Goal: Task Accomplishment & Management: Use online tool/utility

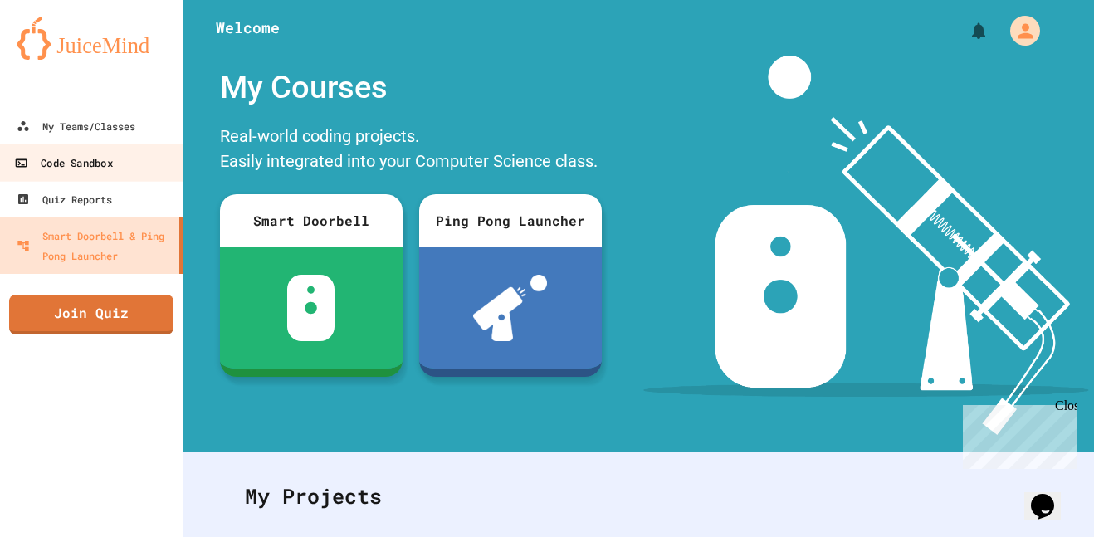
click at [112, 165] on div "Code Sandbox" at bounding box center [63, 163] width 98 height 21
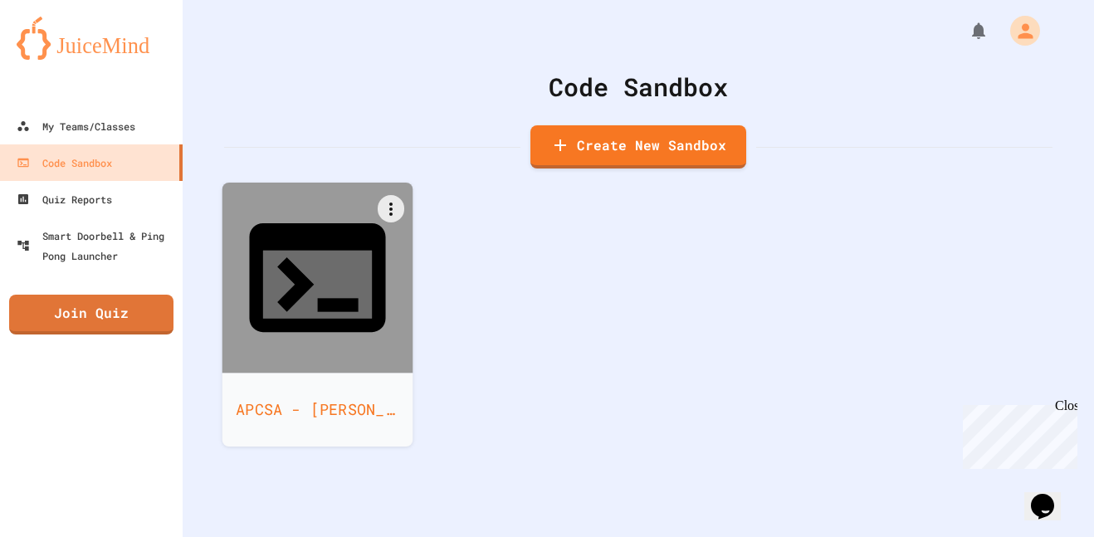
click at [340, 259] on icon at bounding box center [317, 277] width 136 height 109
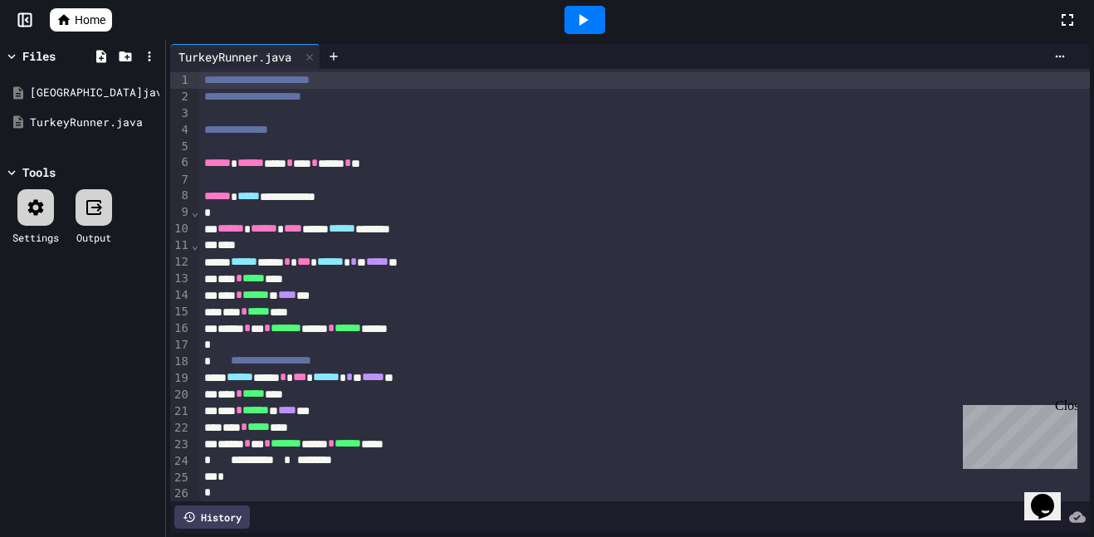
click at [368, 135] on div "**********" at bounding box center [645, 130] width 892 height 17
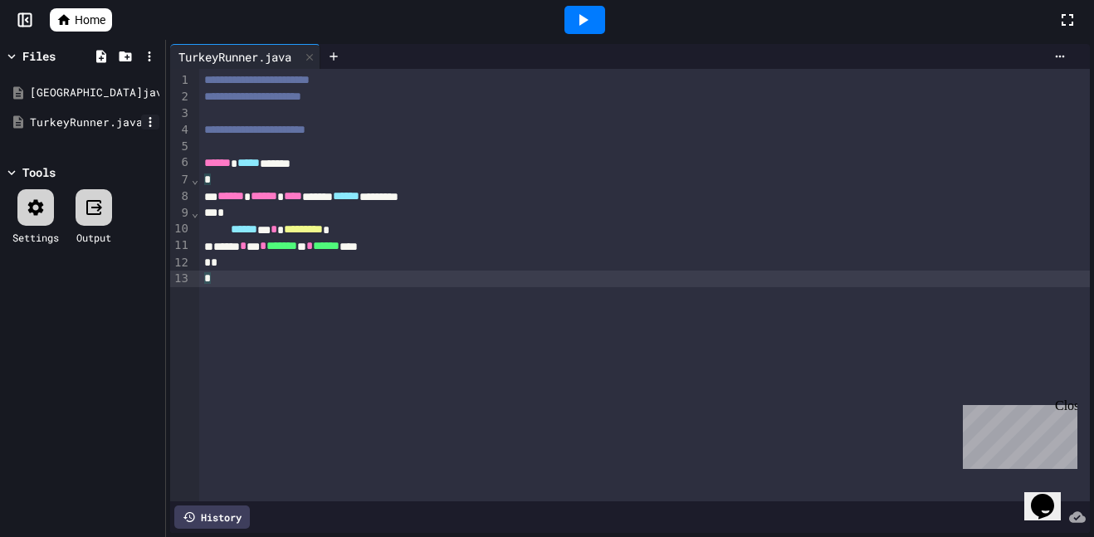
click at [151, 123] on icon at bounding box center [150, 122] width 15 height 15
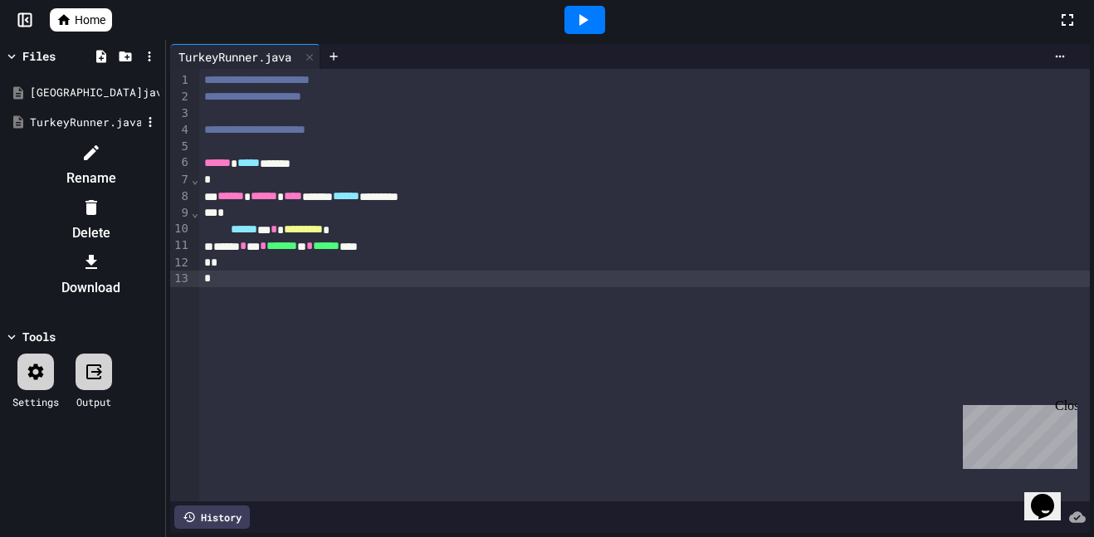
click at [161, 162] on li "Rename" at bounding box center [91, 165] width 140 height 53
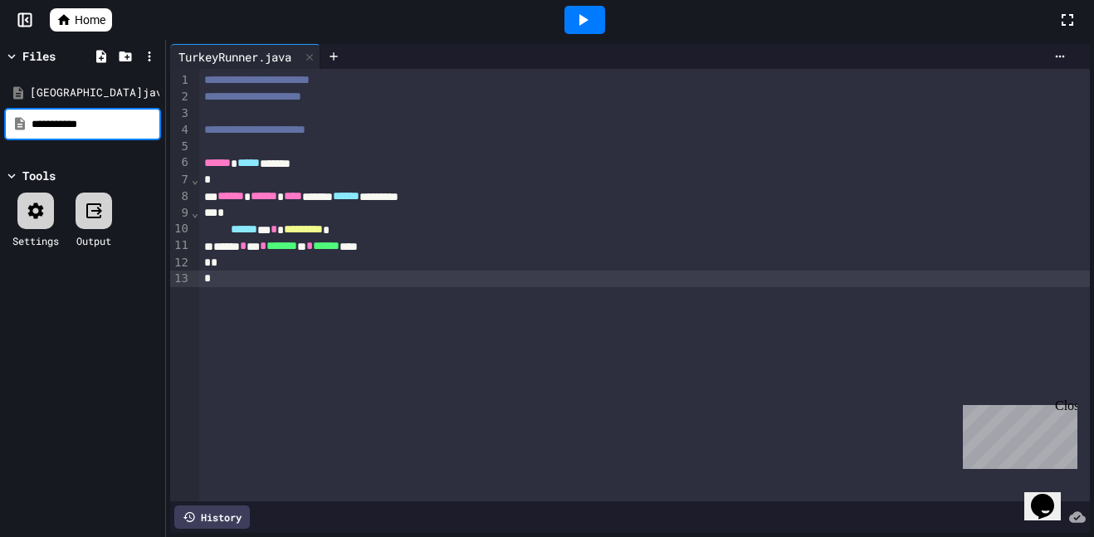
type input "**********"
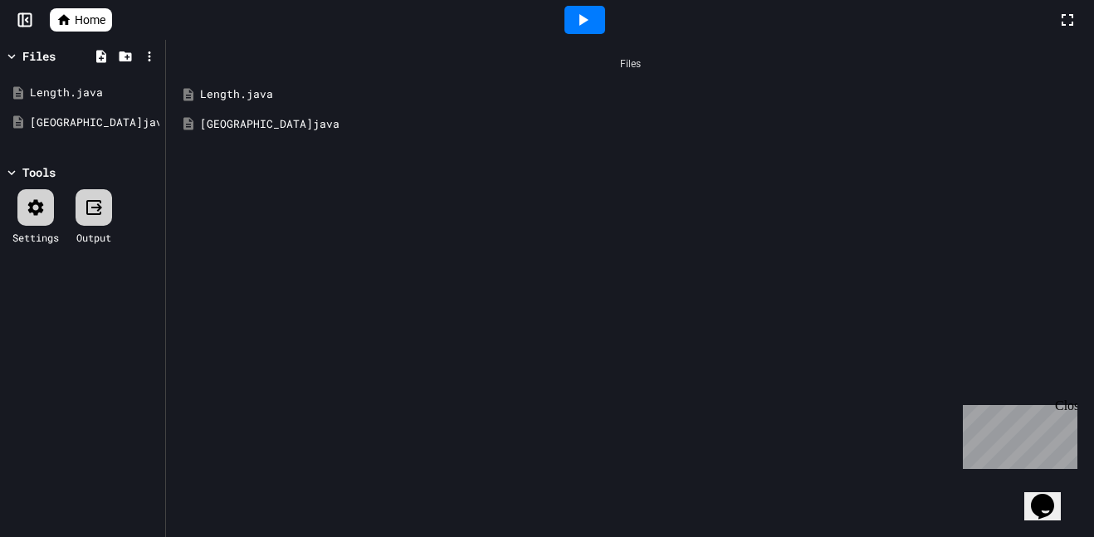
click at [252, 90] on div "Length.java" at bounding box center [642, 94] width 884 height 17
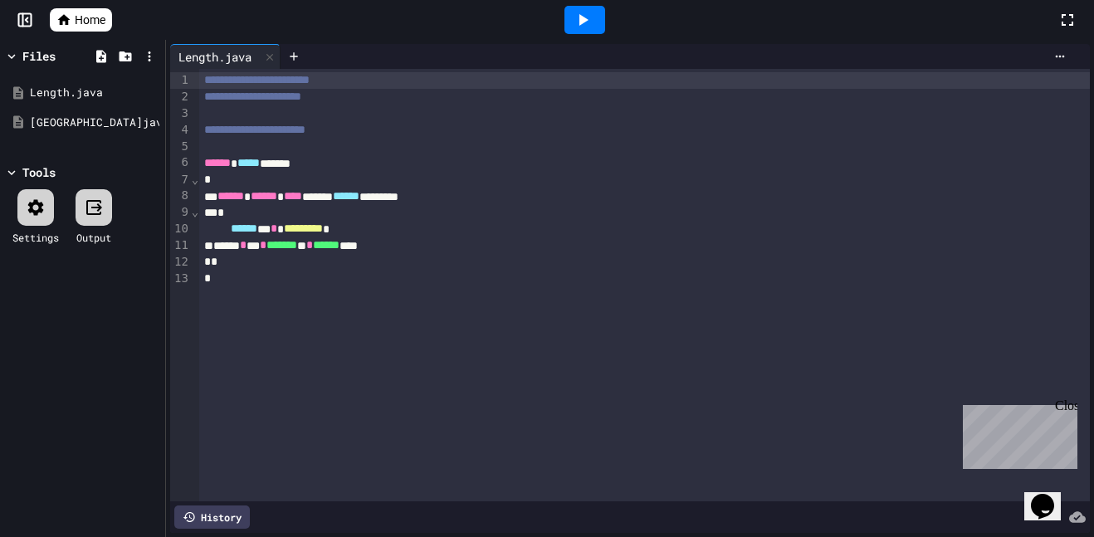
click at [578, 24] on icon at bounding box center [583, 20] width 20 height 20
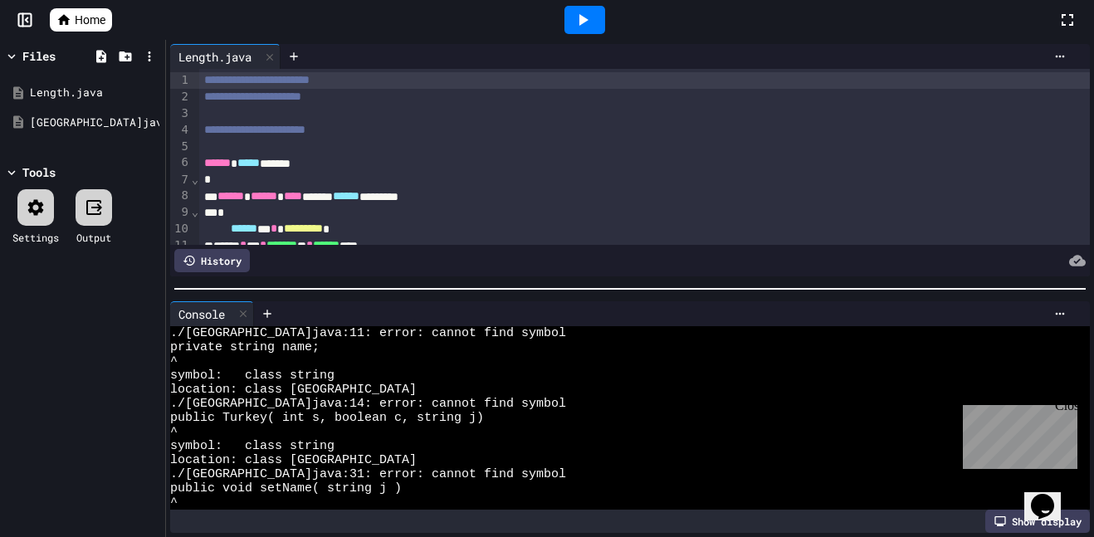
click at [347, 208] on div "*" at bounding box center [645, 213] width 892 height 17
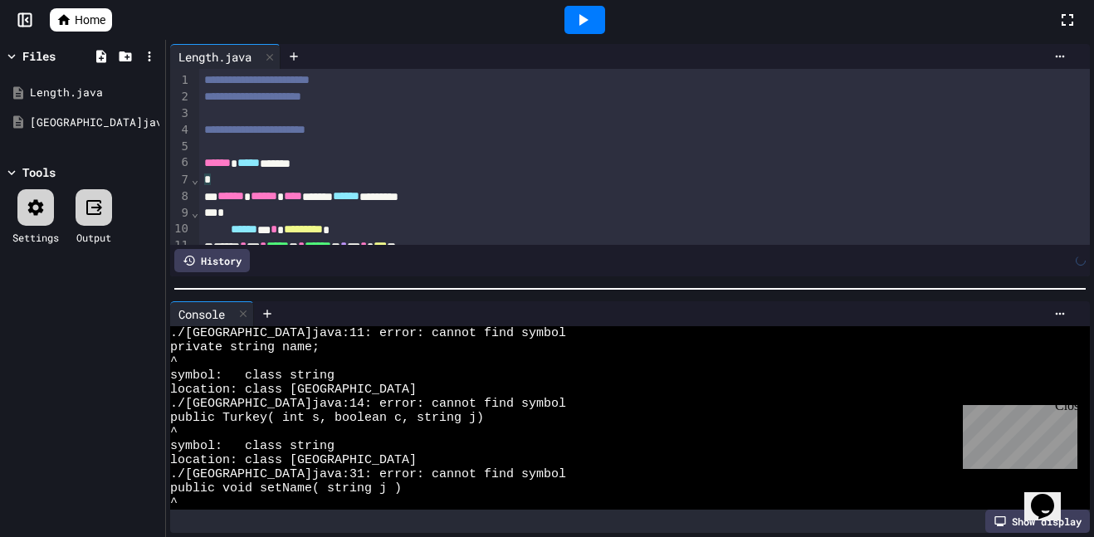
scroll to position [78, 0]
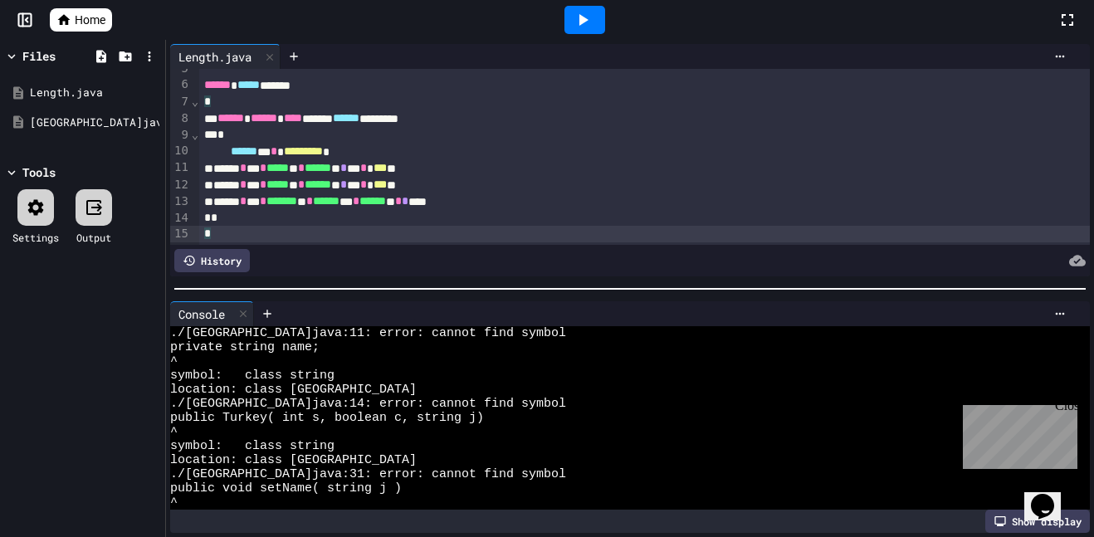
click at [591, 22] on icon at bounding box center [583, 20] width 20 height 20
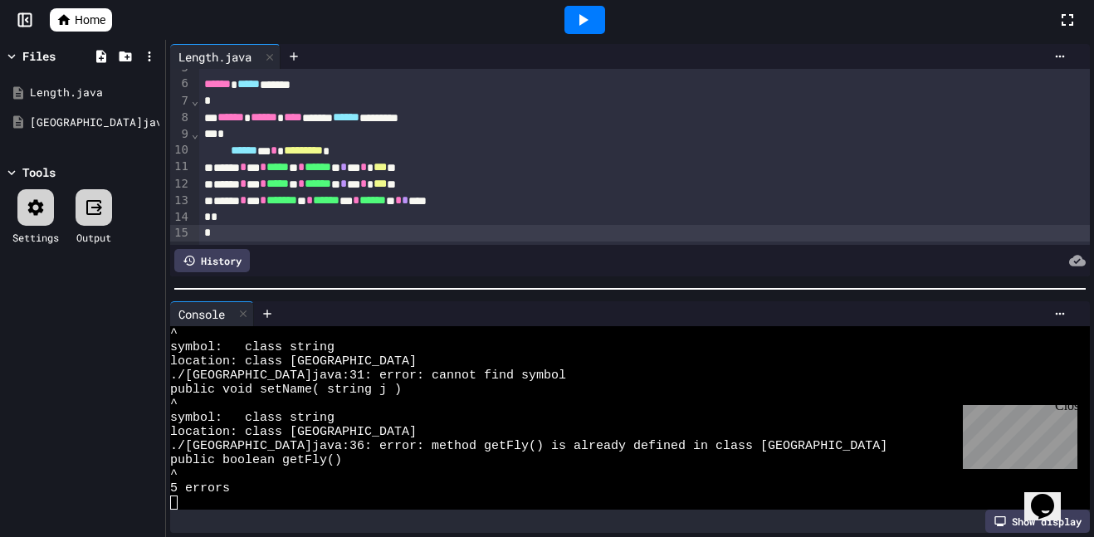
scroll to position [0, 0]
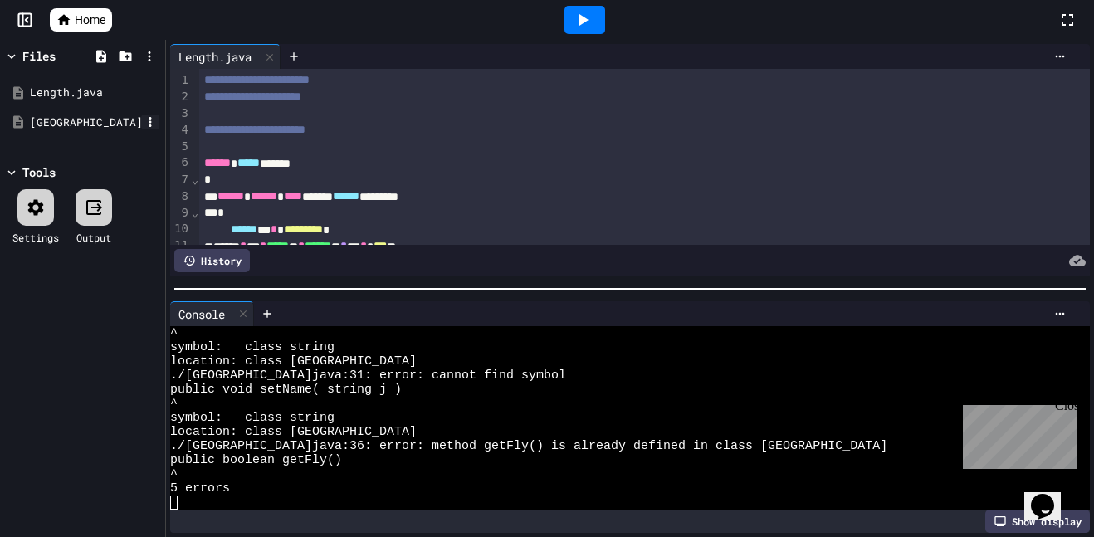
click at [149, 120] on icon at bounding box center [150, 122] width 15 height 15
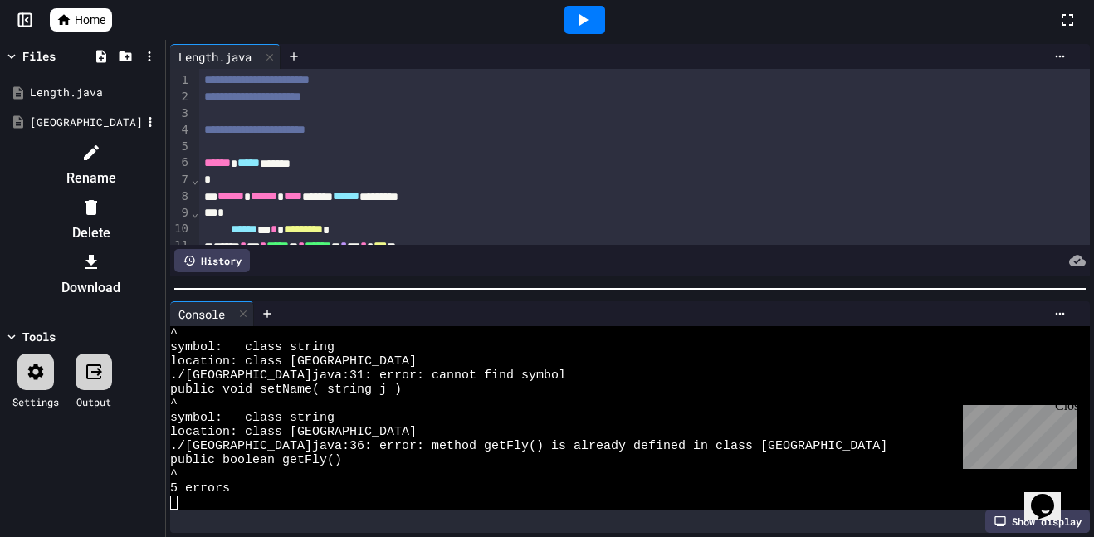
click at [99, 149] on icon at bounding box center [91, 152] width 15 height 15
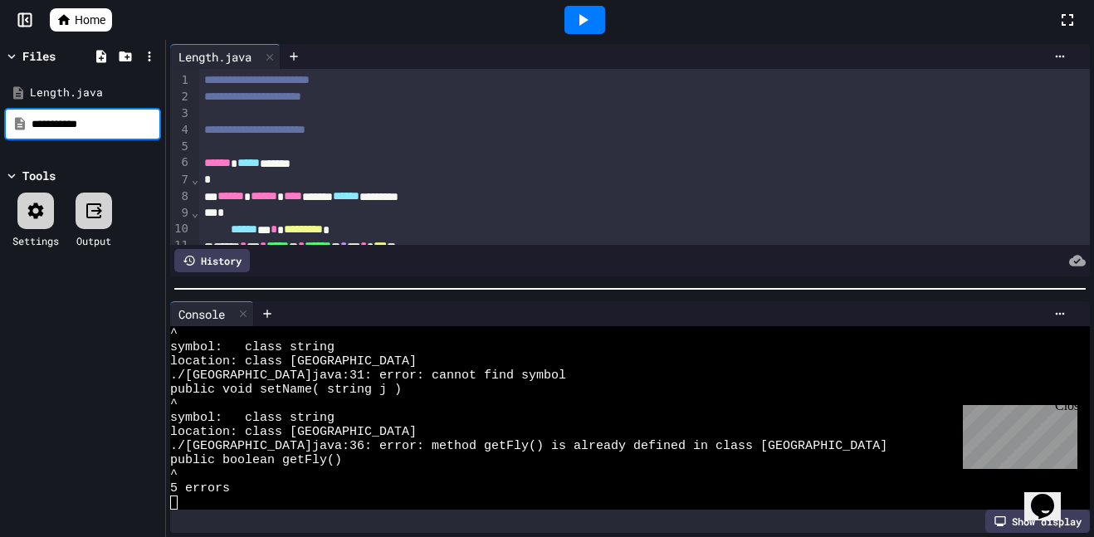
type input "**********"
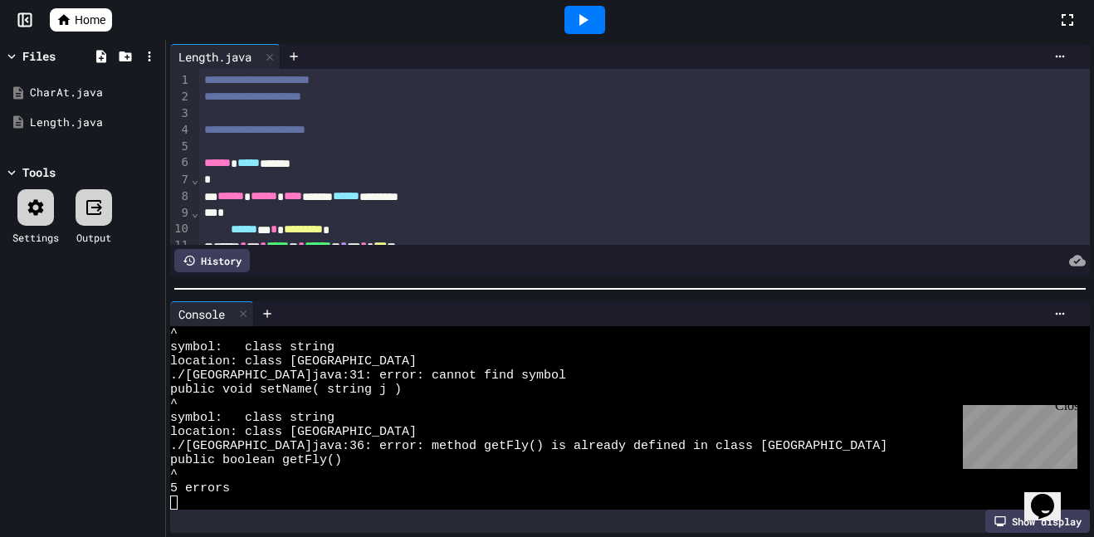
scroll to position [79, 0]
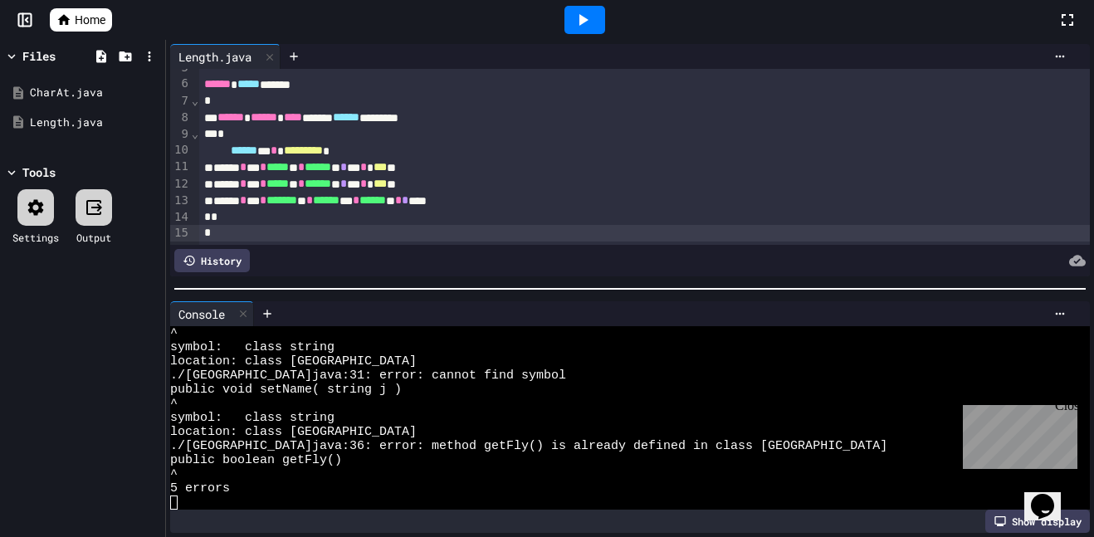
click at [290, 218] on div "*" at bounding box center [645, 217] width 892 height 17
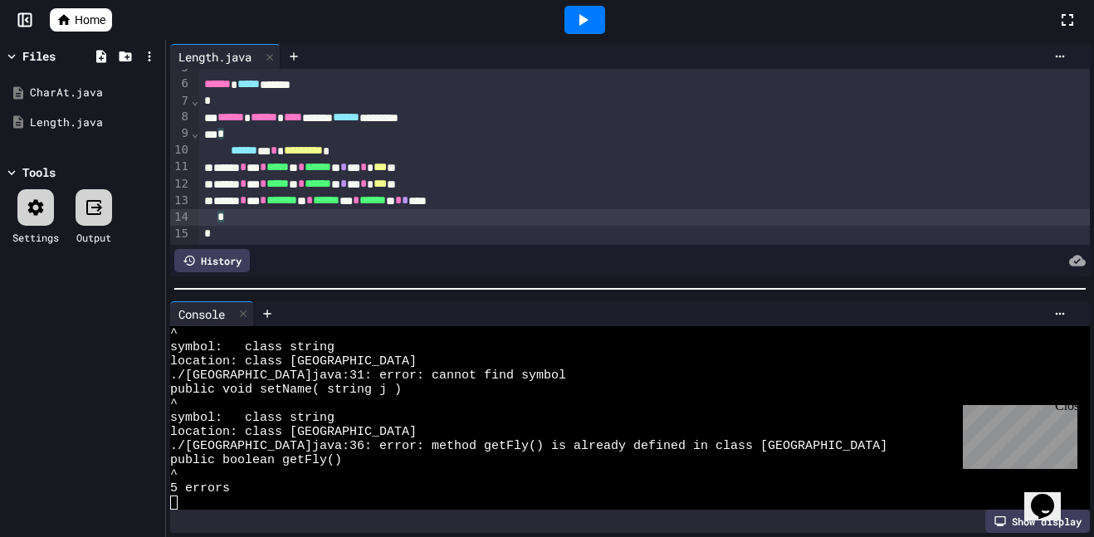
click at [278, 230] on div "*" at bounding box center [645, 234] width 892 height 17
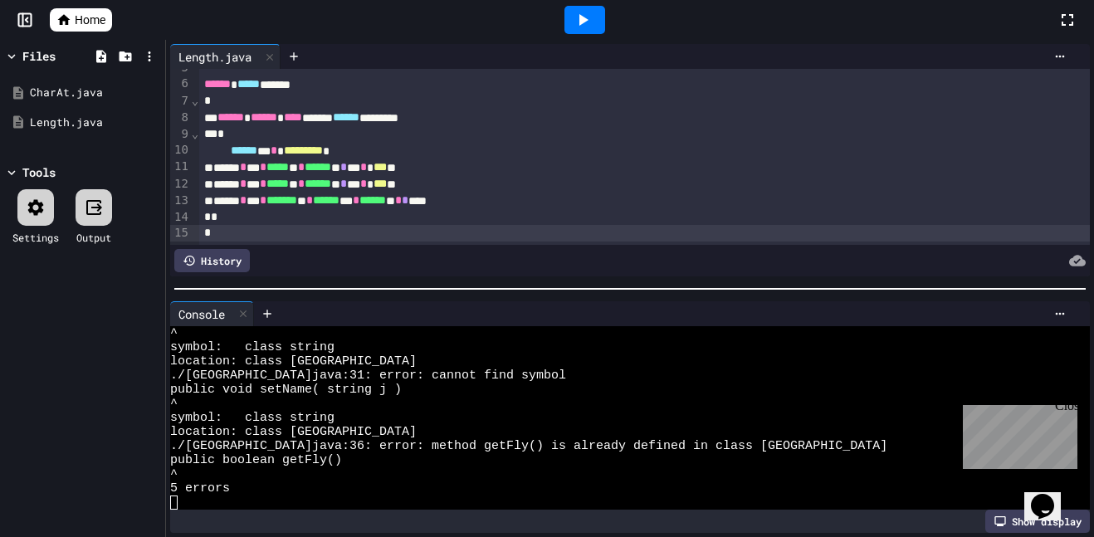
click at [567, 32] on div at bounding box center [585, 20] width 41 height 28
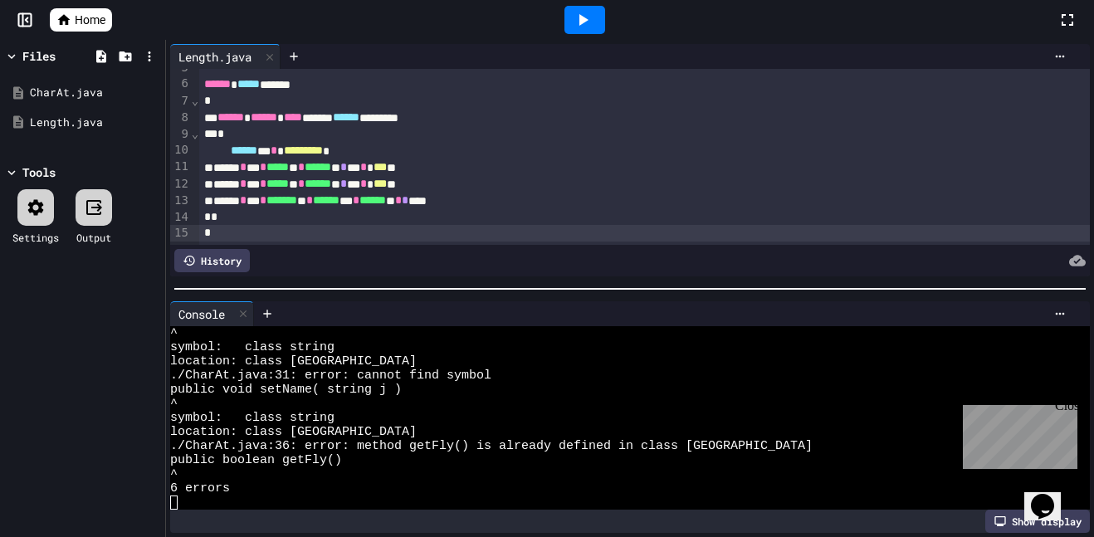
click at [47, 200] on div at bounding box center [35, 207] width 37 height 37
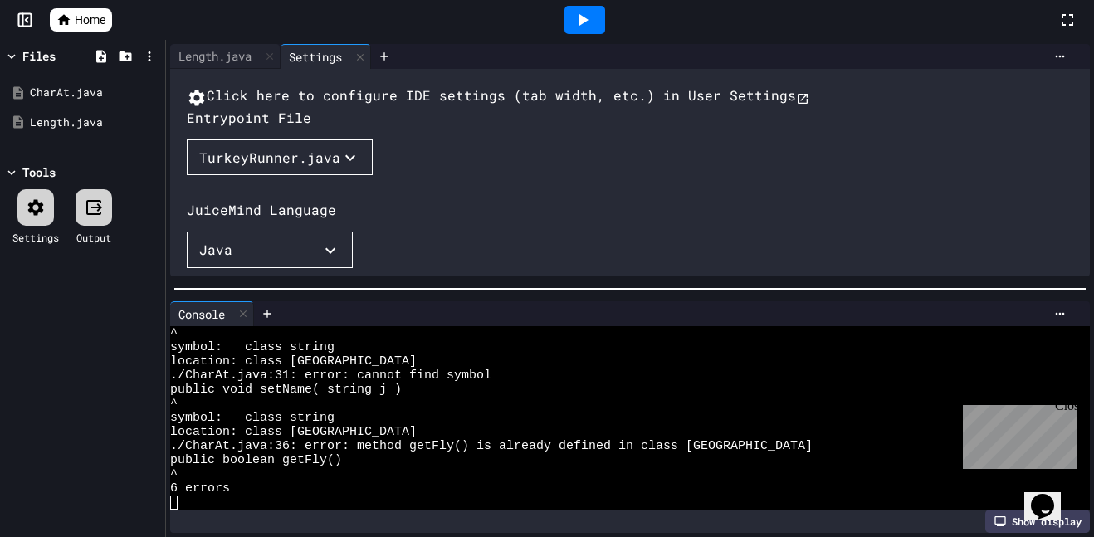
click at [244, 168] on div "TurkeyRunner.java" at bounding box center [269, 158] width 141 height 20
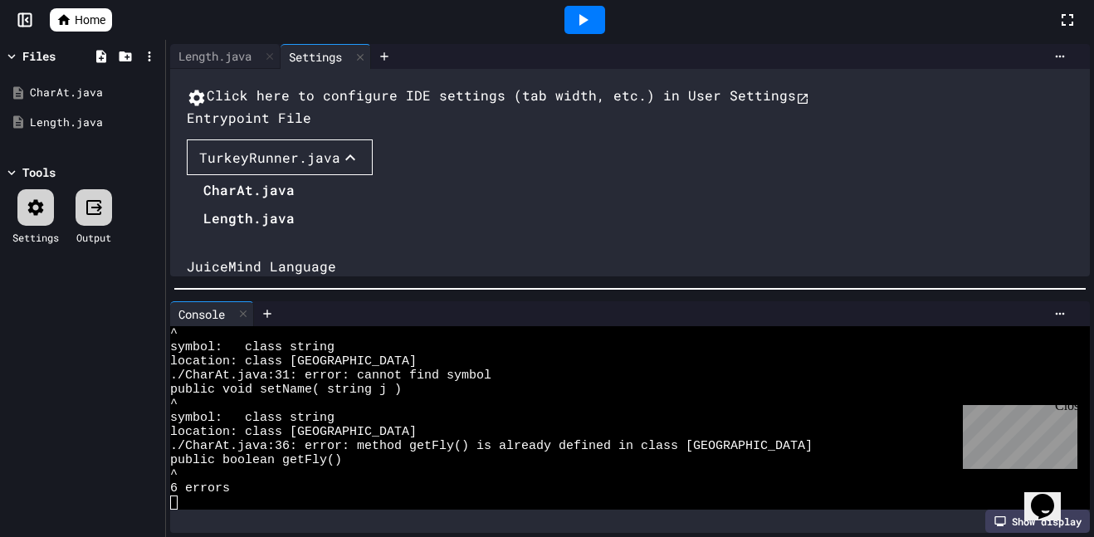
click at [245, 203] on li "CharAt.java" at bounding box center [248, 190] width 91 height 27
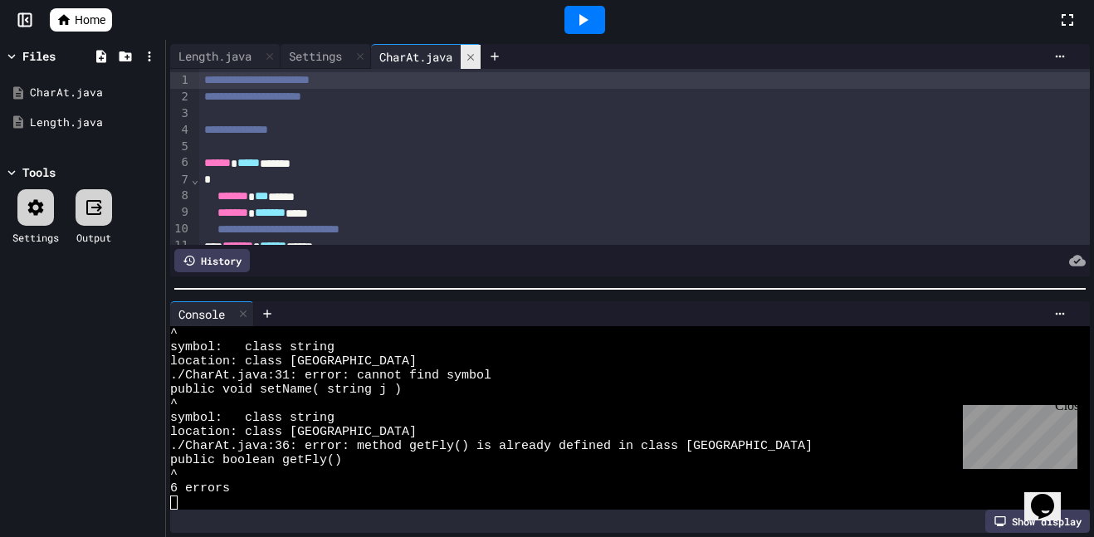
click at [477, 60] on icon at bounding box center [471, 57] width 12 height 12
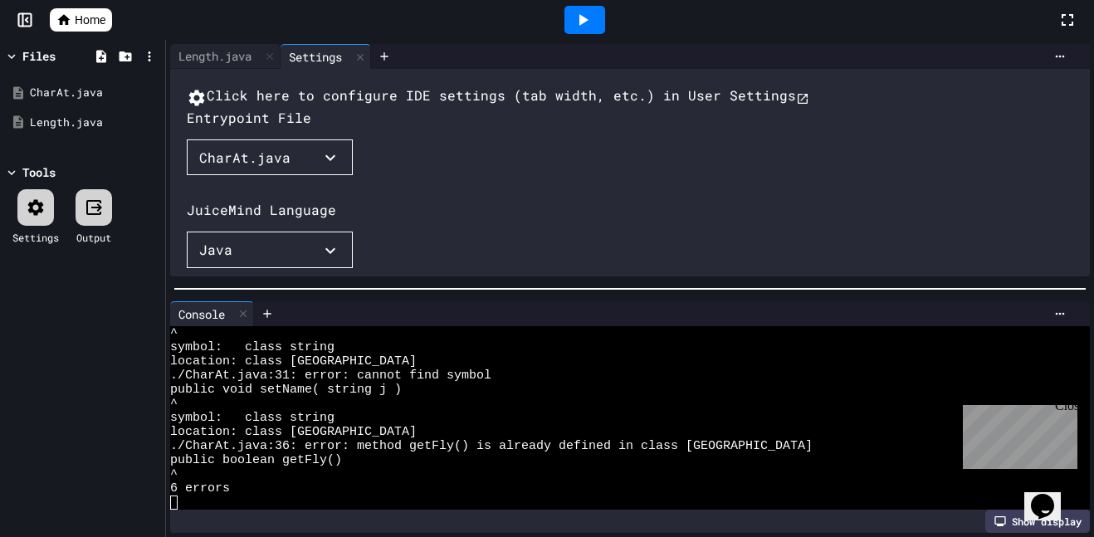
click at [238, 168] on div "CharAt.java" at bounding box center [244, 158] width 91 height 20
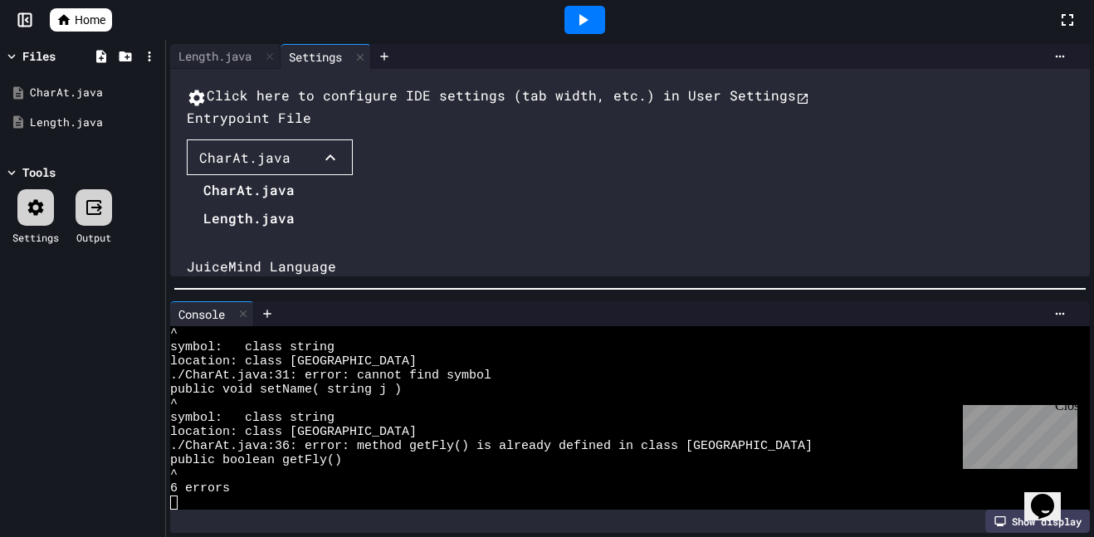
click at [242, 232] on li "Length.java" at bounding box center [248, 218] width 91 height 27
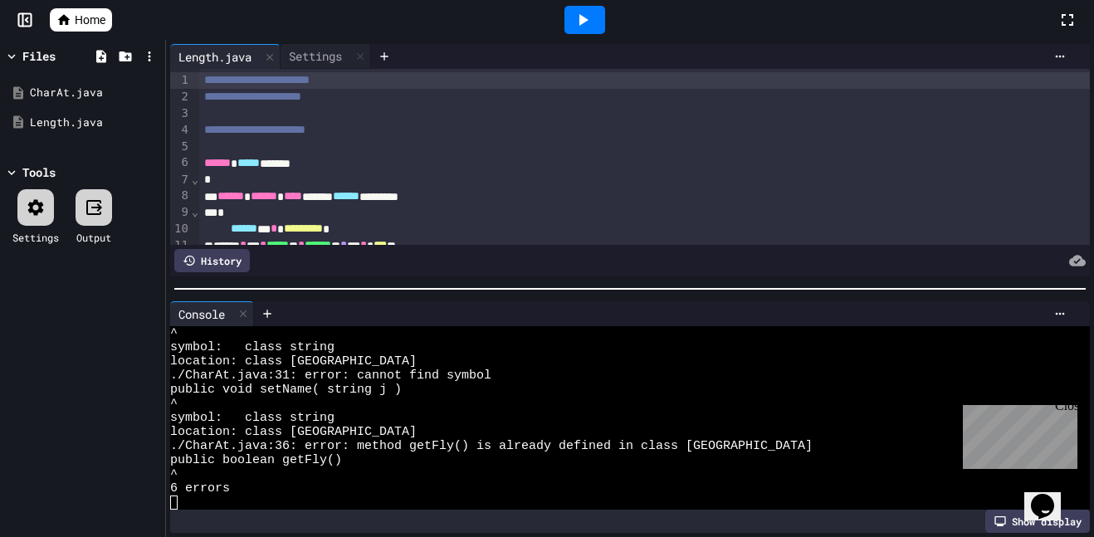
click at [575, 7] on div at bounding box center [585, 20] width 41 height 28
click at [306, 57] on div "Settings" at bounding box center [316, 55] width 70 height 17
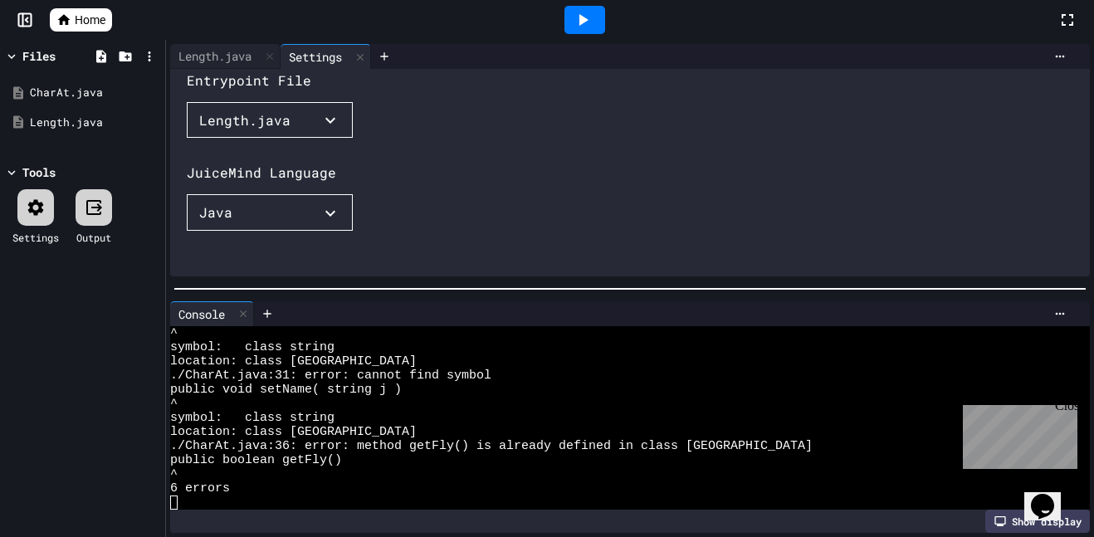
scroll to position [47, 0]
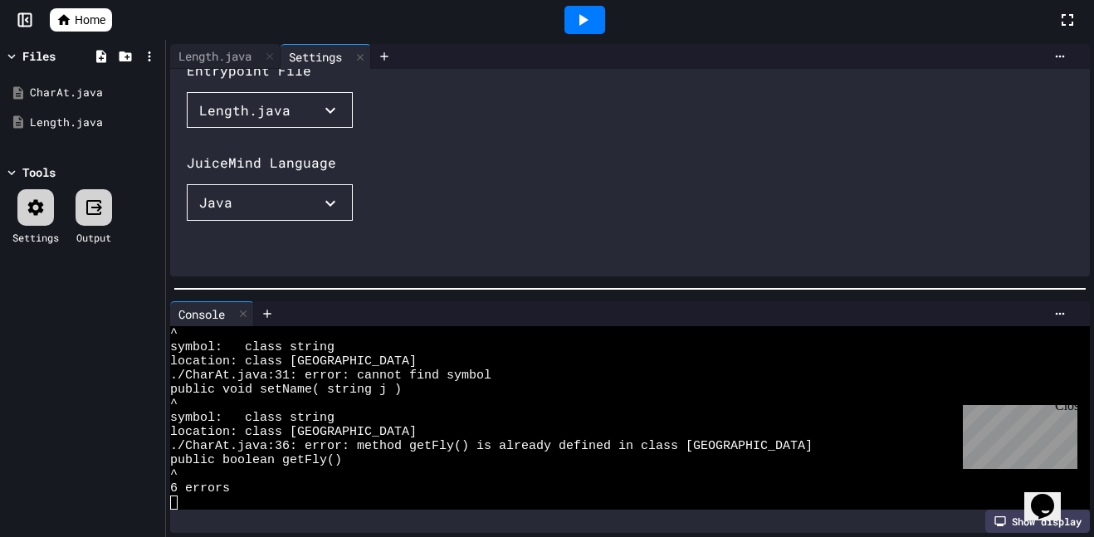
click at [599, 17] on div at bounding box center [585, 20] width 41 height 28
click at [208, 58] on div "Length.java" at bounding box center [215, 55] width 90 height 17
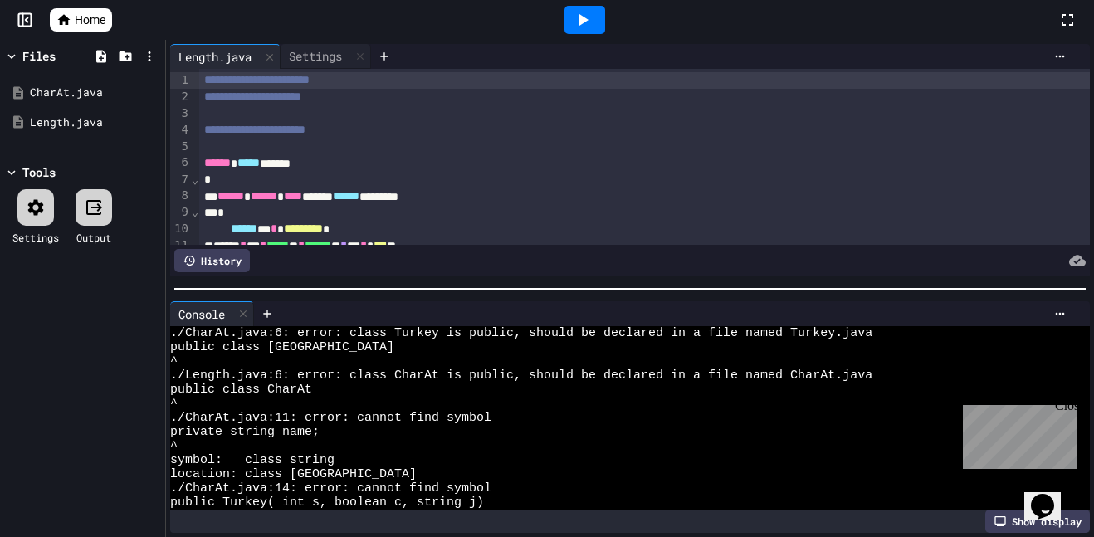
scroll to position [0, 0]
click at [152, 96] on icon at bounding box center [150, 93] width 15 height 15
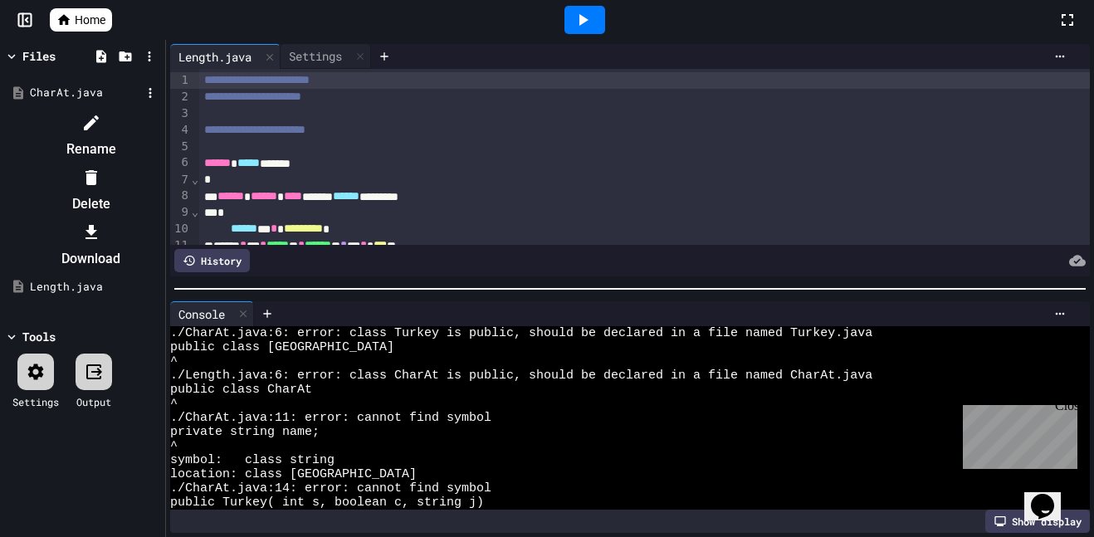
click at [115, 110] on div at bounding box center [82, 110] width 157 height 0
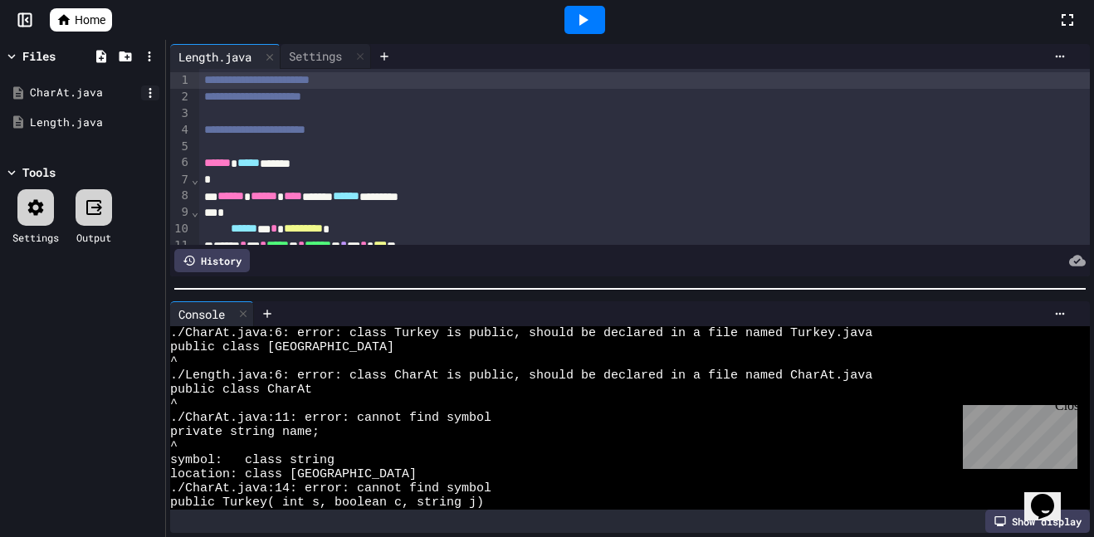
click at [149, 89] on icon at bounding box center [150, 93] width 2 height 10
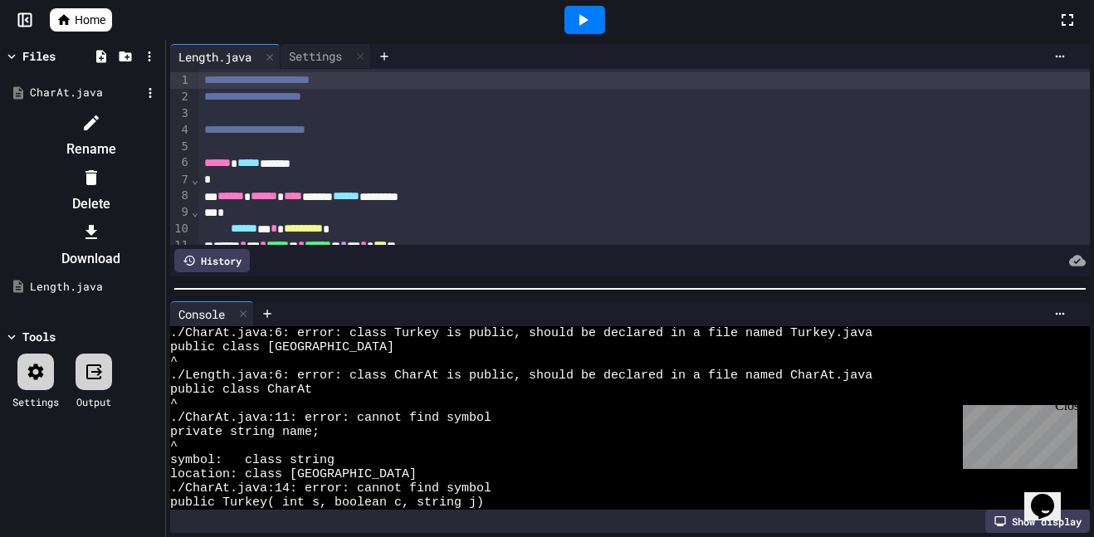
click at [161, 164] on div at bounding box center [91, 177] width 140 height 27
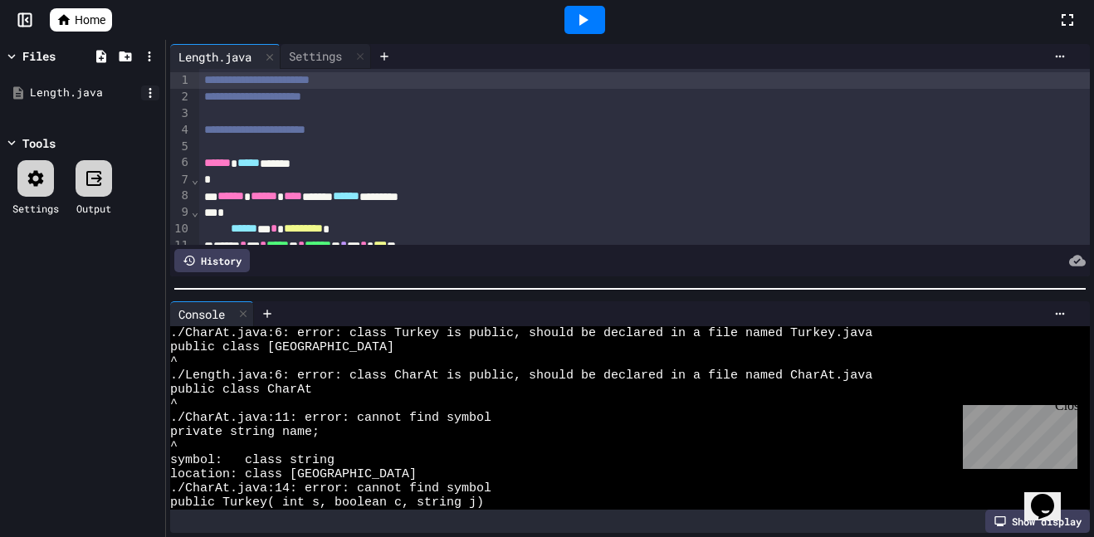
click at [147, 89] on icon at bounding box center [150, 93] width 15 height 15
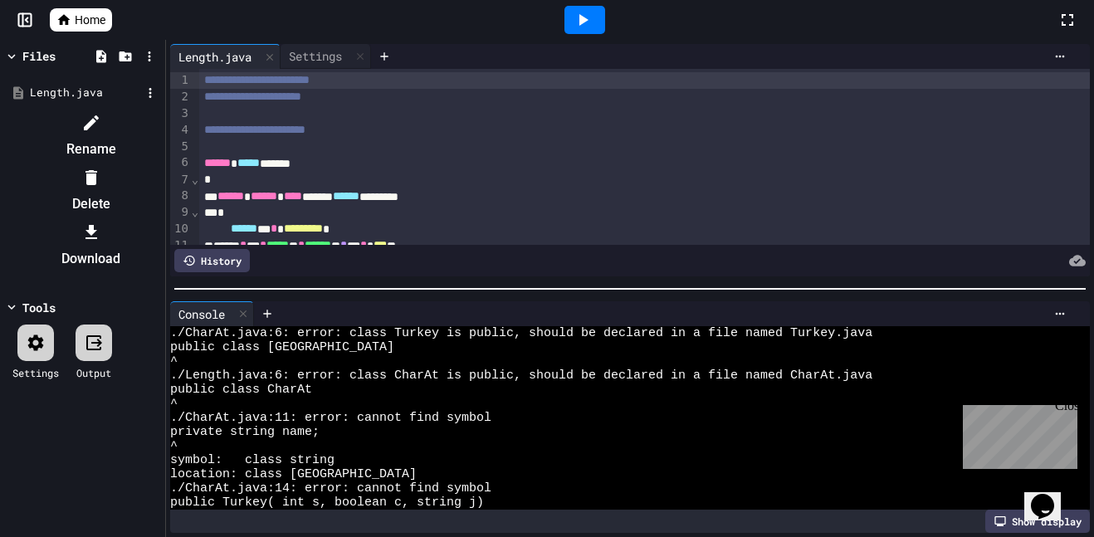
click at [161, 164] on li "Delete" at bounding box center [91, 190] width 140 height 53
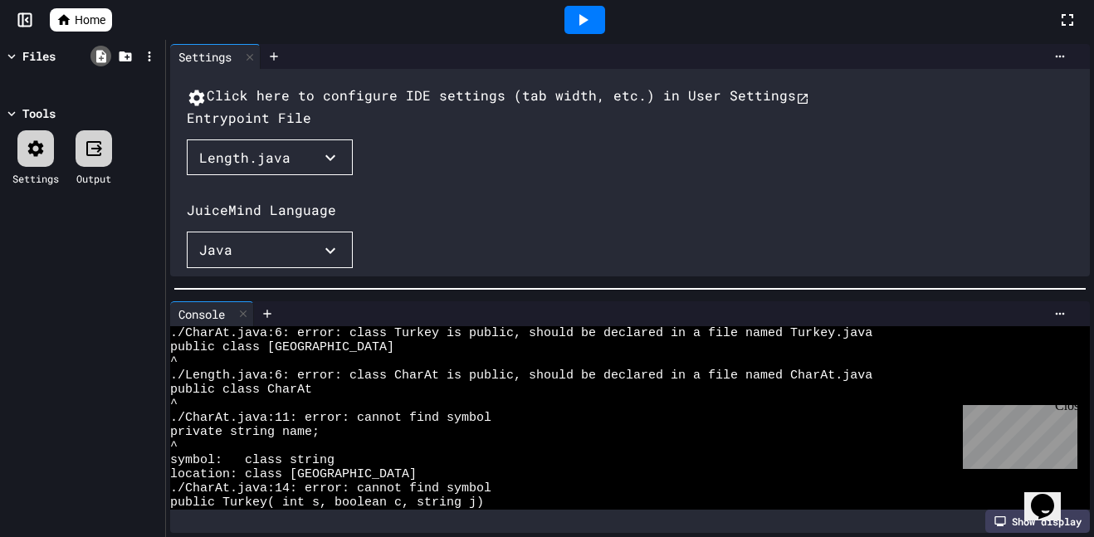
click at [103, 53] on icon at bounding box center [101, 56] width 15 height 15
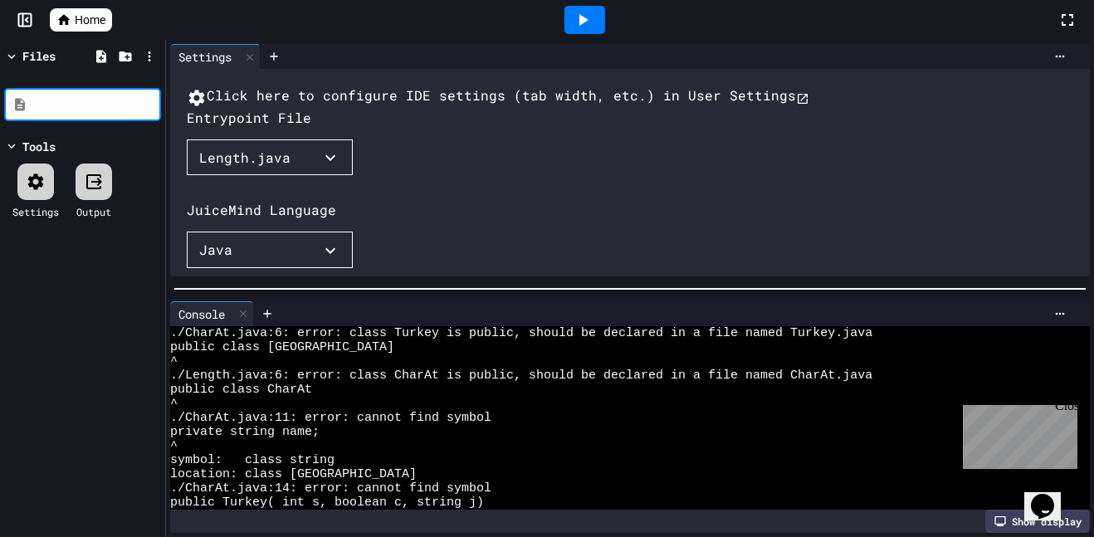
click at [118, 110] on input at bounding box center [95, 104] width 126 height 17
type input "**********"
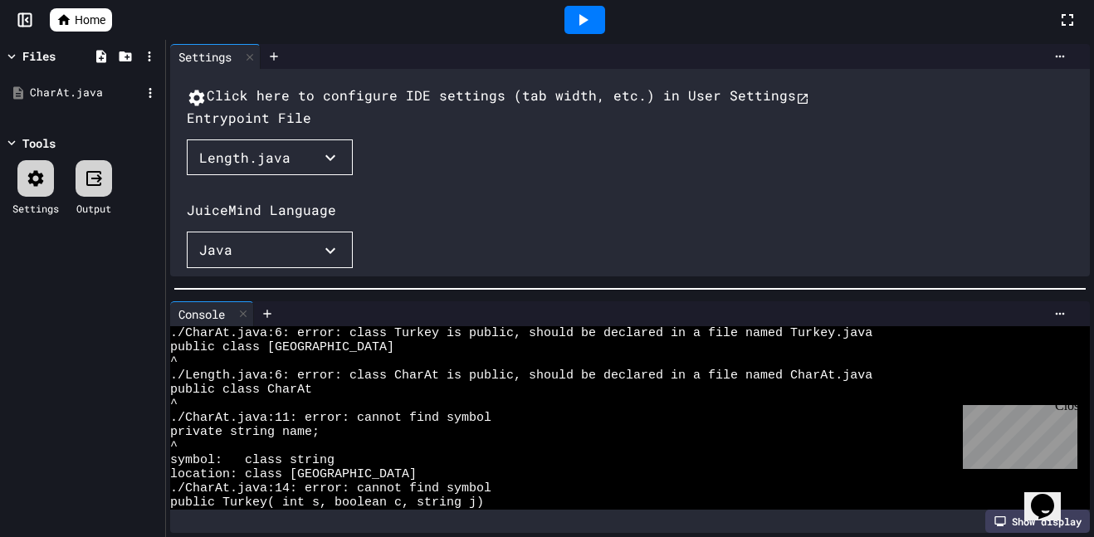
click at [112, 92] on div "CharAt.java" at bounding box center [85, 93] width 111 height 17
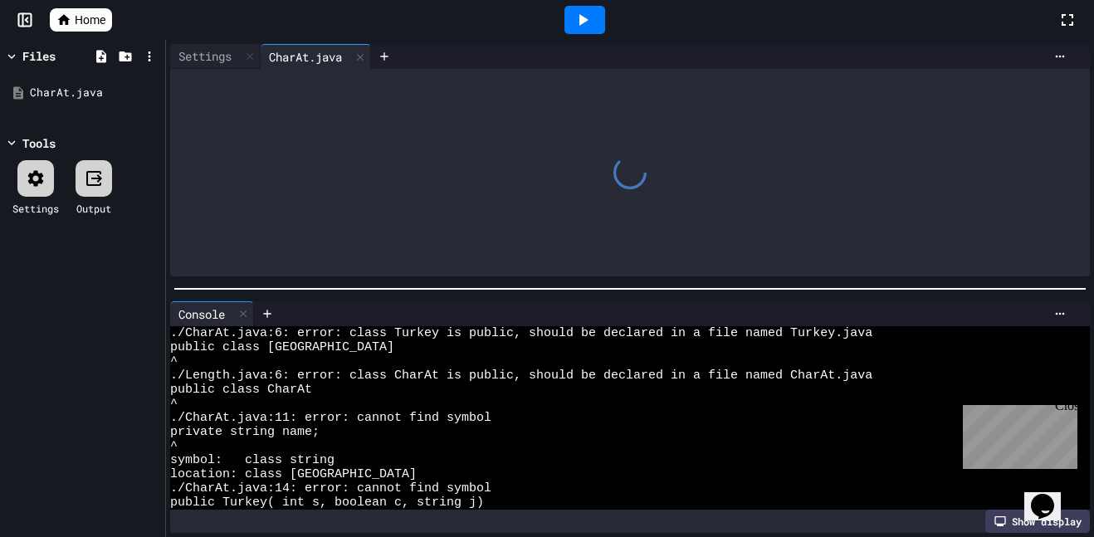
click at [314, 191] on div at bounding box center [630, 173] width 920 height 208
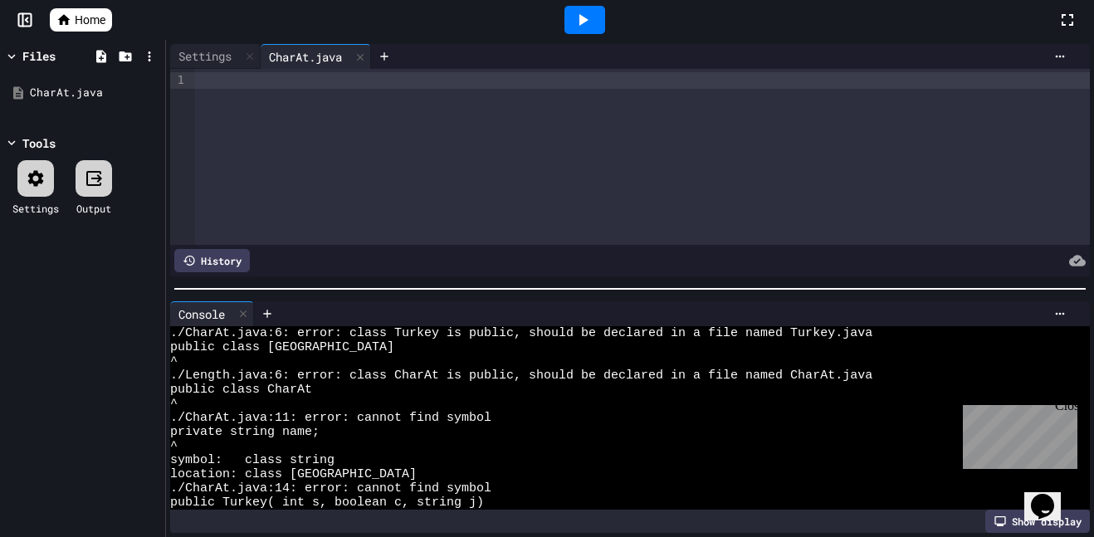
click at [301, 162] on div at bounding box center [642, 157] width 895 height 176
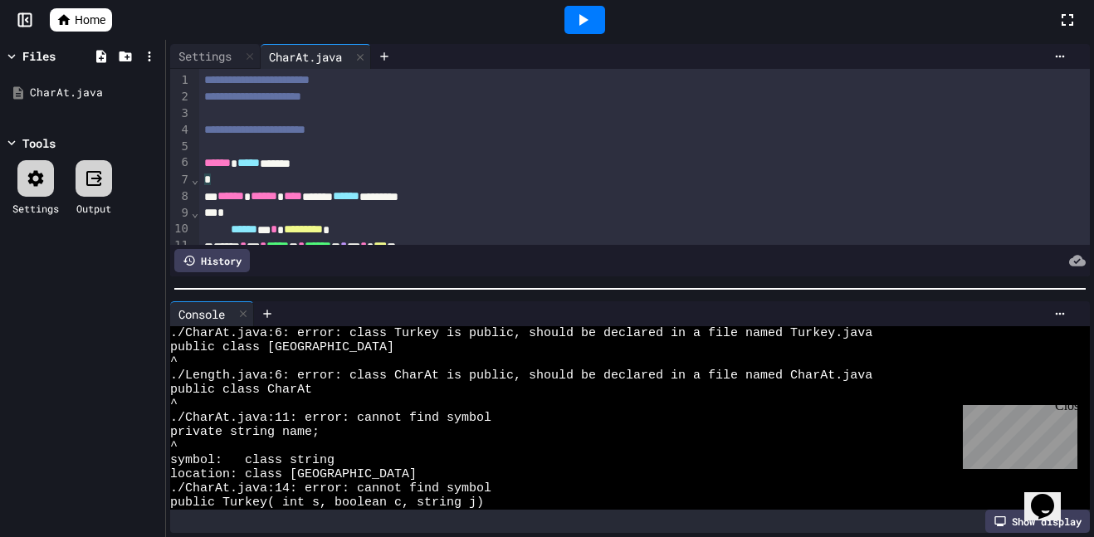
click at [211, 42] on div at bounding box center [585, 20] width 946 height 45
click at [206, 45] on div "Settings" at bounding box center [215, 56] width 91 height 25
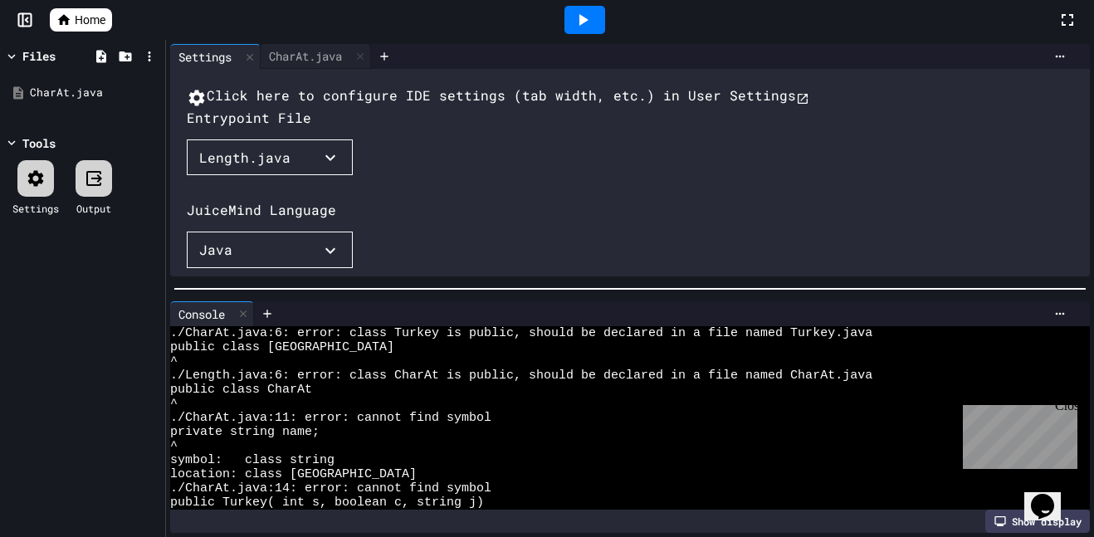
click at [267, 176] on button "Length.java" at bounding box center [270, 158] width 166 height 37
click at [242, 203] on li "CharAt.java" at bounding box center [248, 190] width 91 height 27
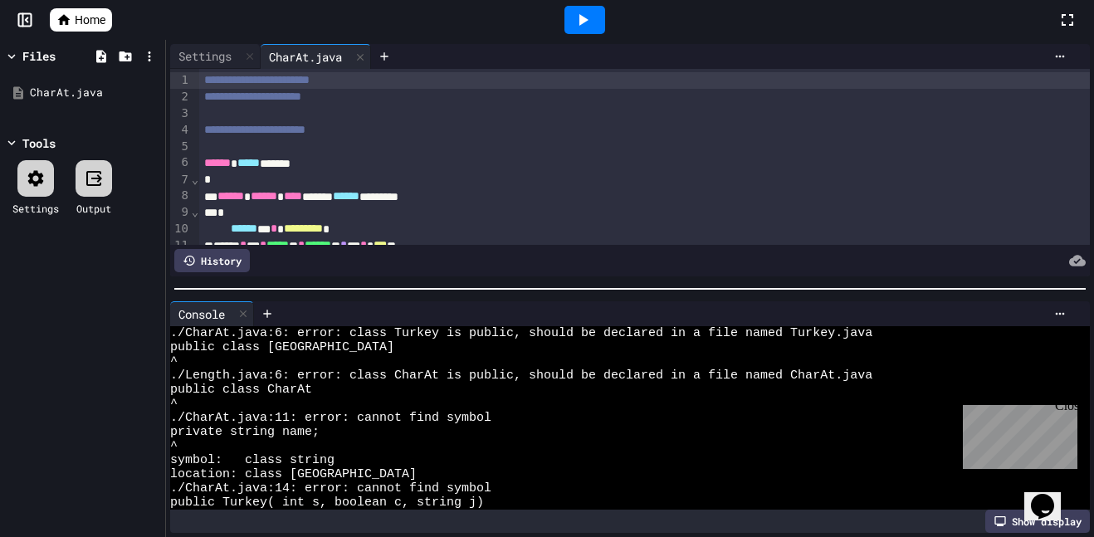
click at [575, 16] on icon at bounding box center [583, 20] width 20 height 20
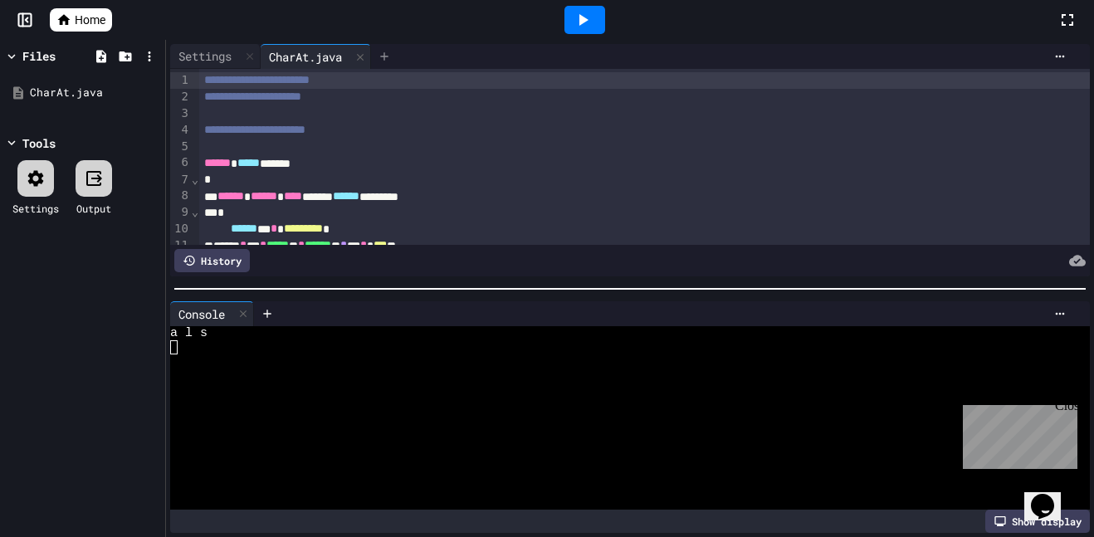
click at [391, 51] on icon at bounding box center [384, 56] width 13 height 13
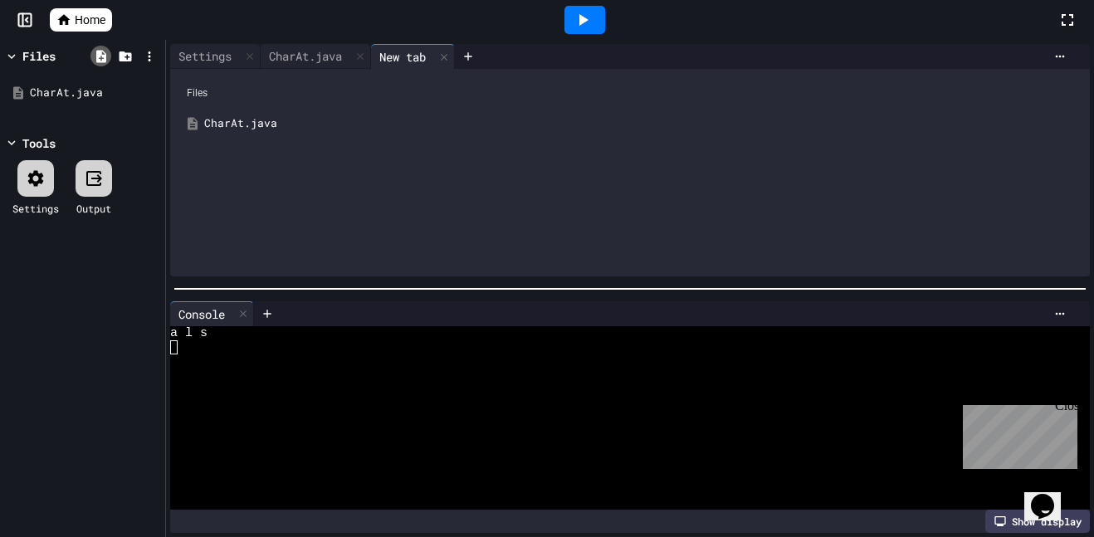
click at [100, 59] on icon at bounding box center [101, 56] width 15 height 15
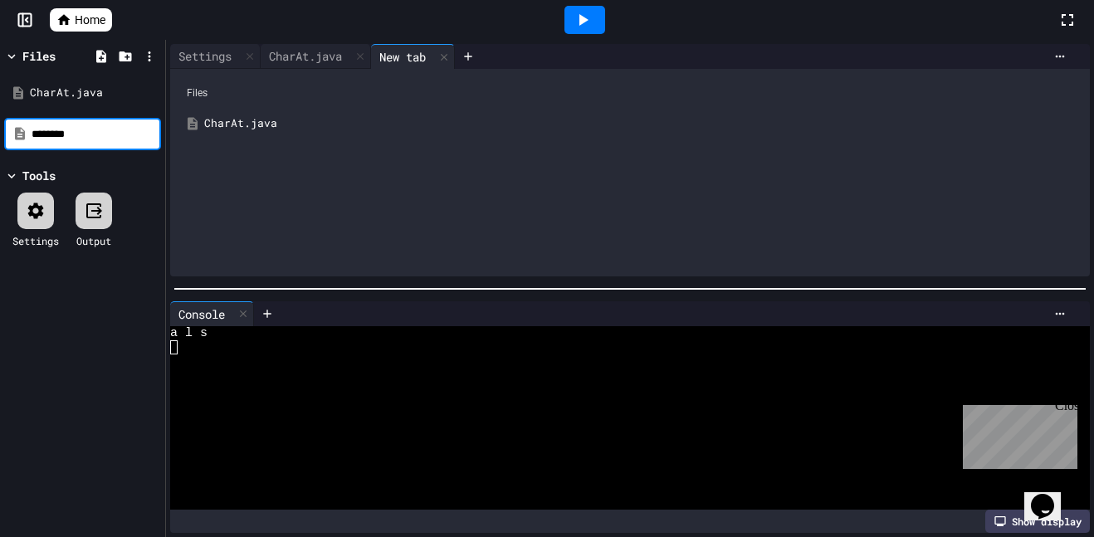
type input "********"
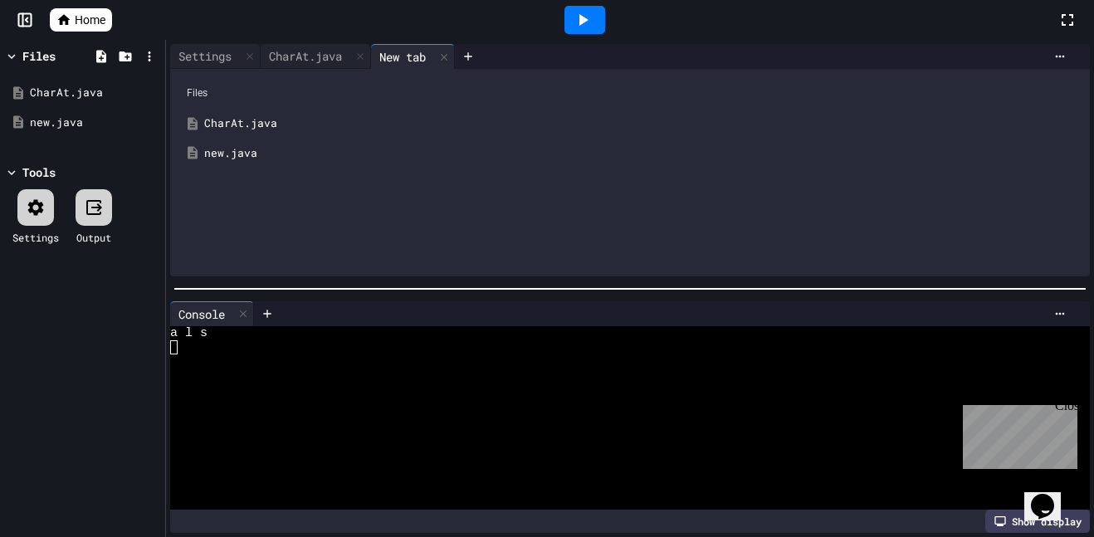
click at [259, 154] on div "new.java" at bounding box center [642, 153] width 876 height 17
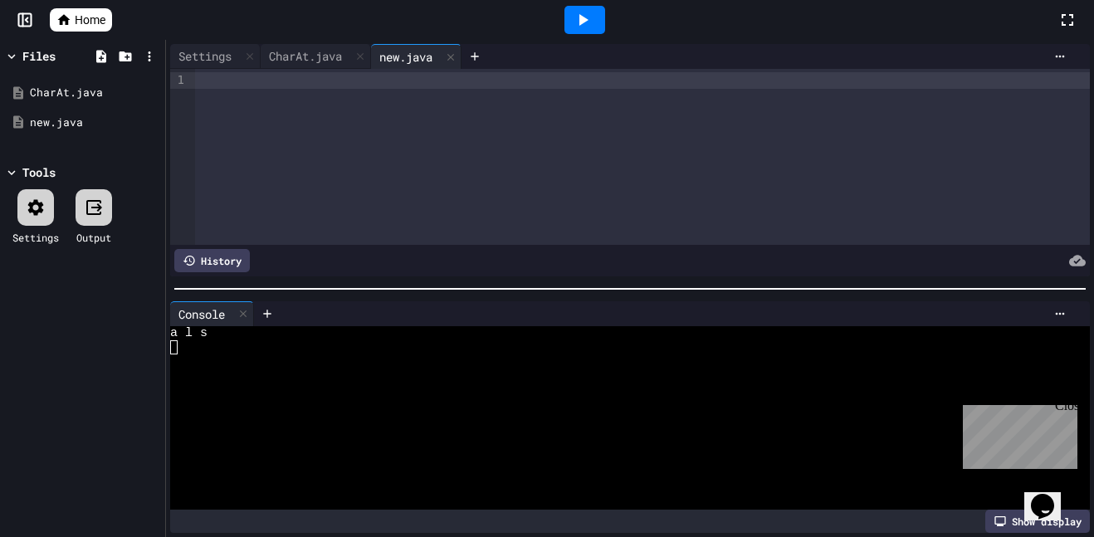
click at [312, 129] on div at bounding box center [642, 157] width 895 height 176
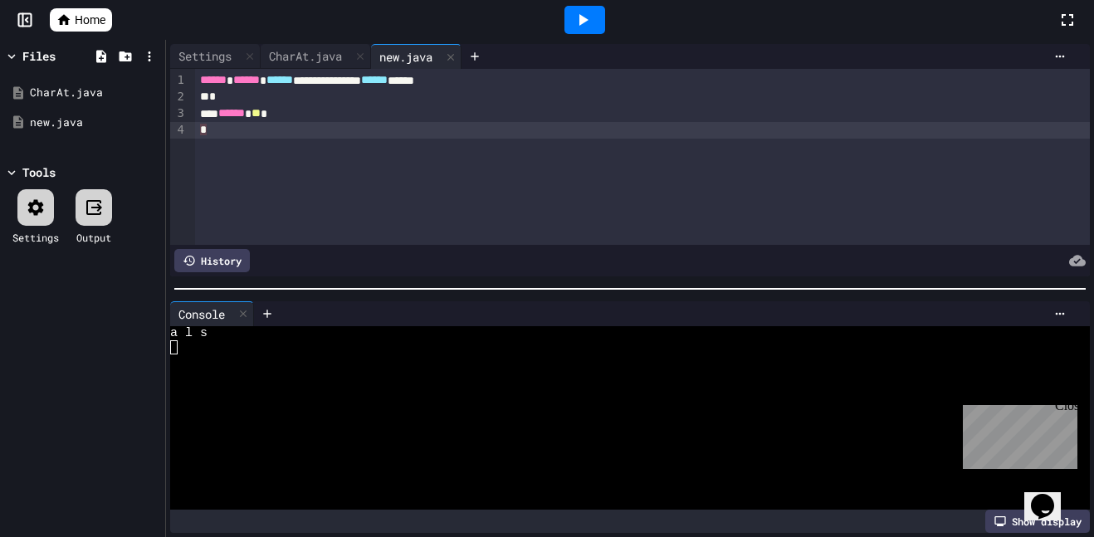
click at [451, 115] on div "****** ** *" at bounding box center [642, 113] width 895 height 17
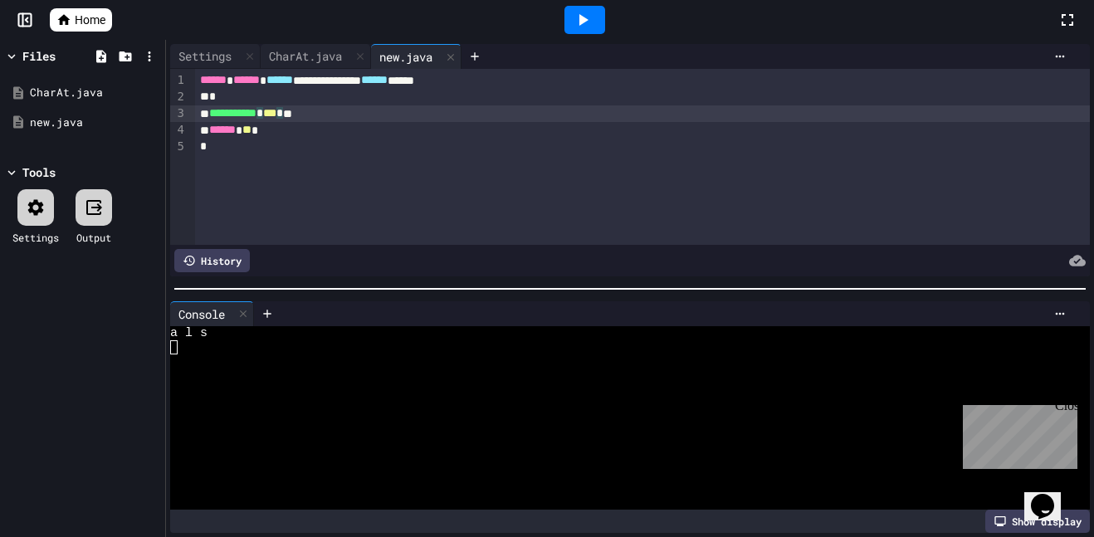
click at [216, 108] on span "**********" at bounding box center [232, 113] width 47 height 12
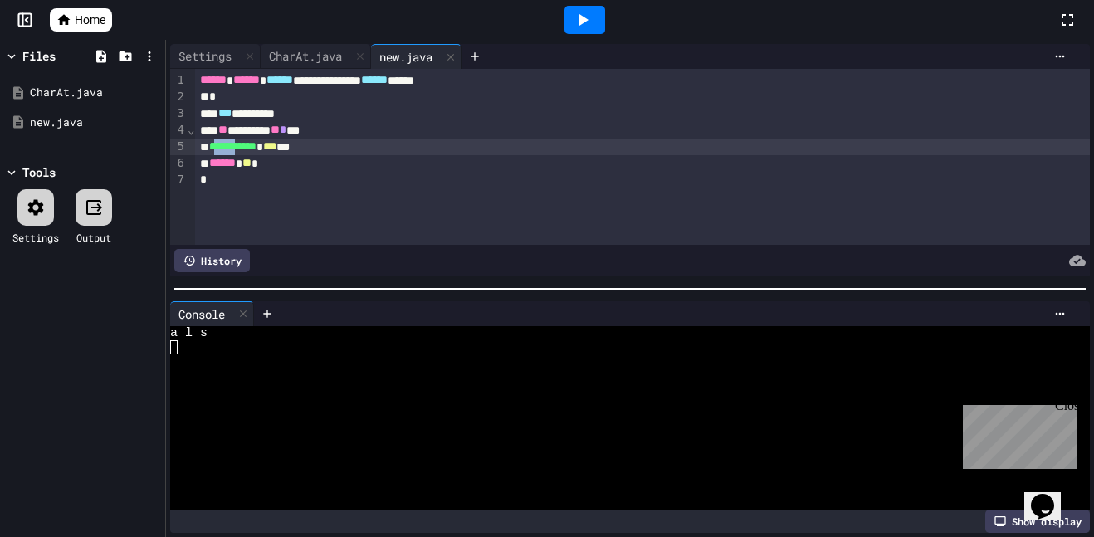
click at [355, 144] on div "**********" at bounding box center [642, 147] width 895 height 17
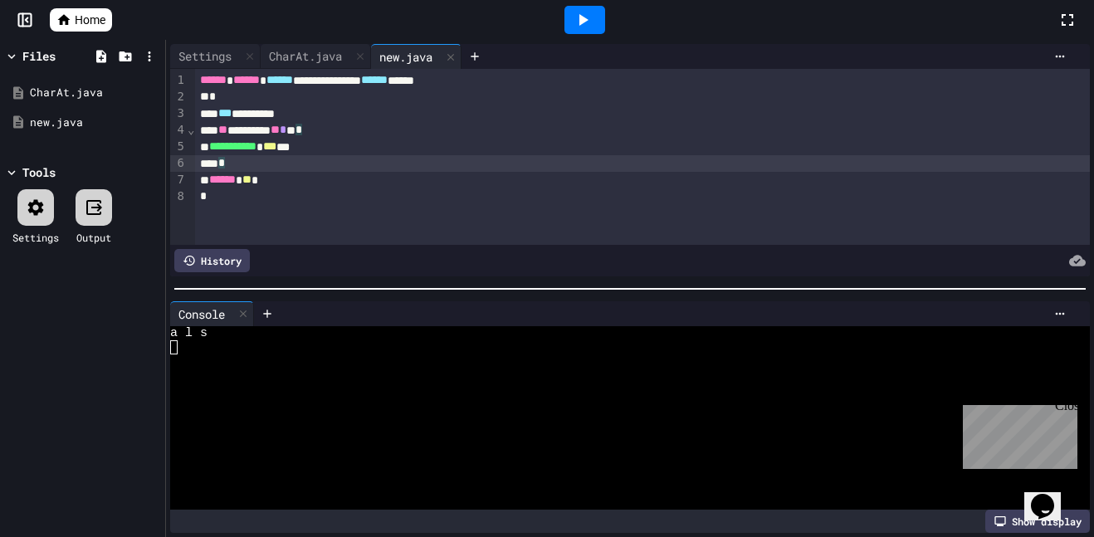
click at [399, 108] on div "*** *********" at bounding box center [642, 113] width 895 height 17
